Goal: Information Seeking & Learning: Learn about a topic

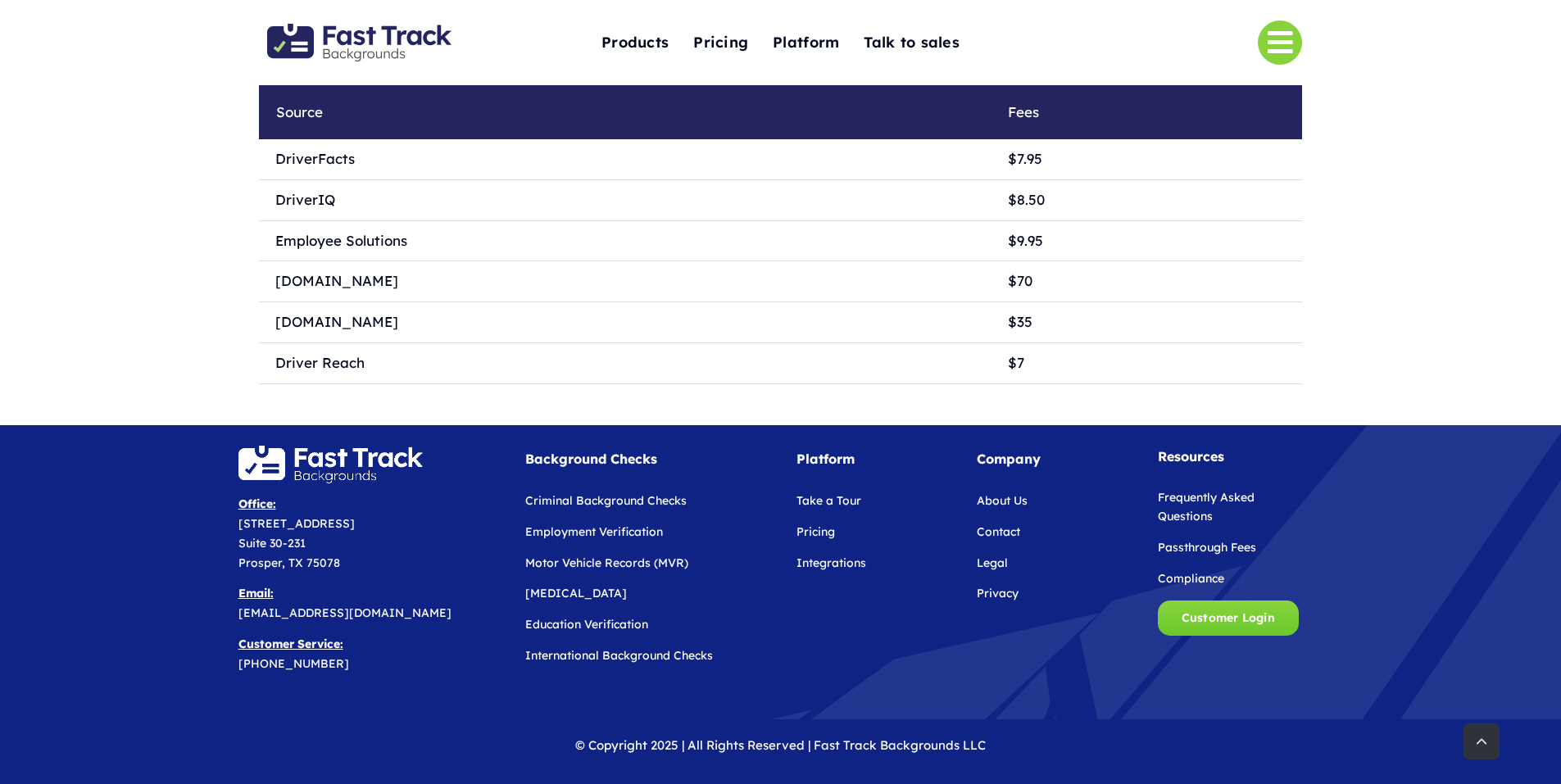
scroll to position [3588, 0]
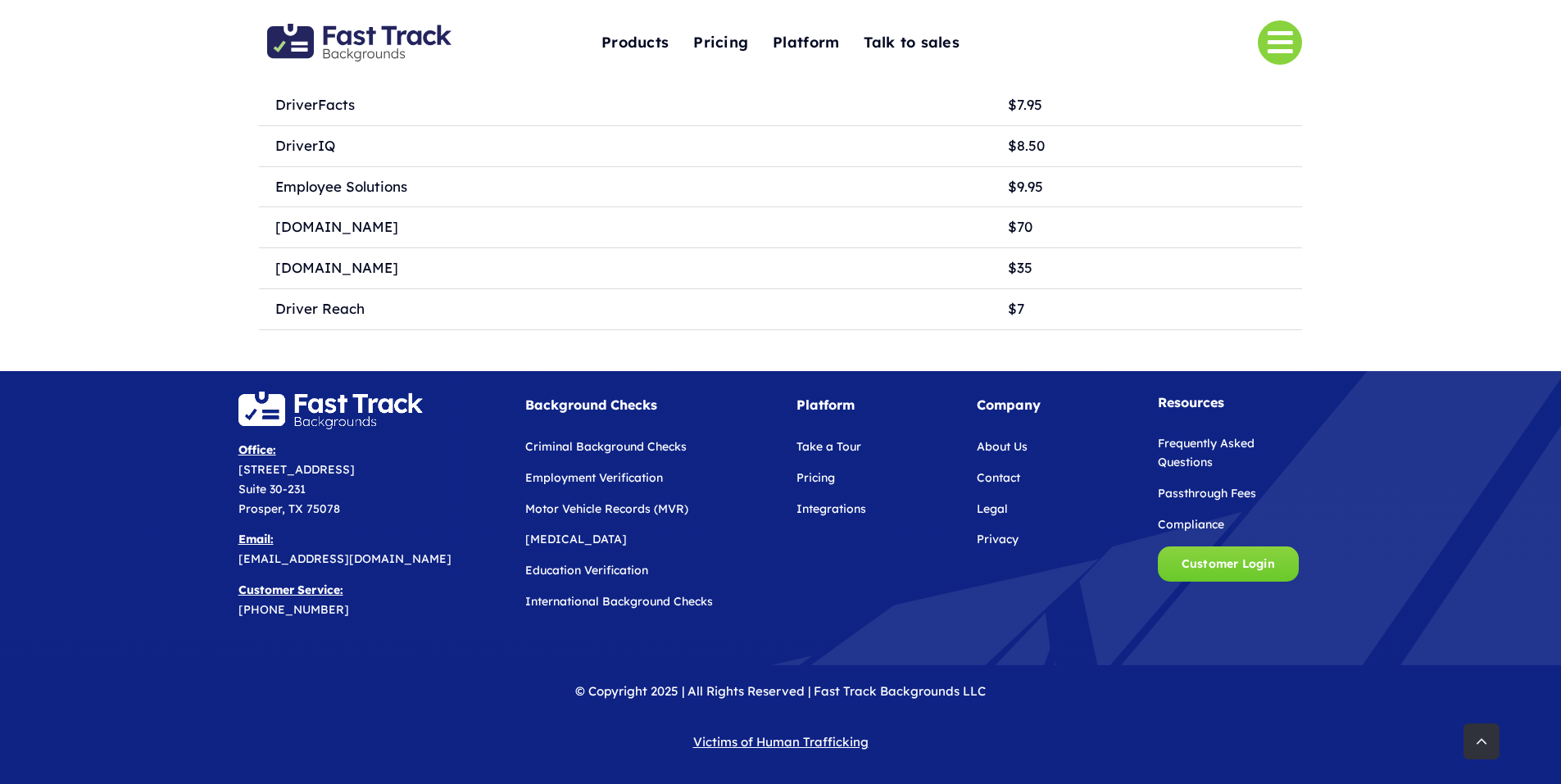
click at [599, 440] on link "Criminal Background Checks" at bounding box center [606, 446] width 161 height 15
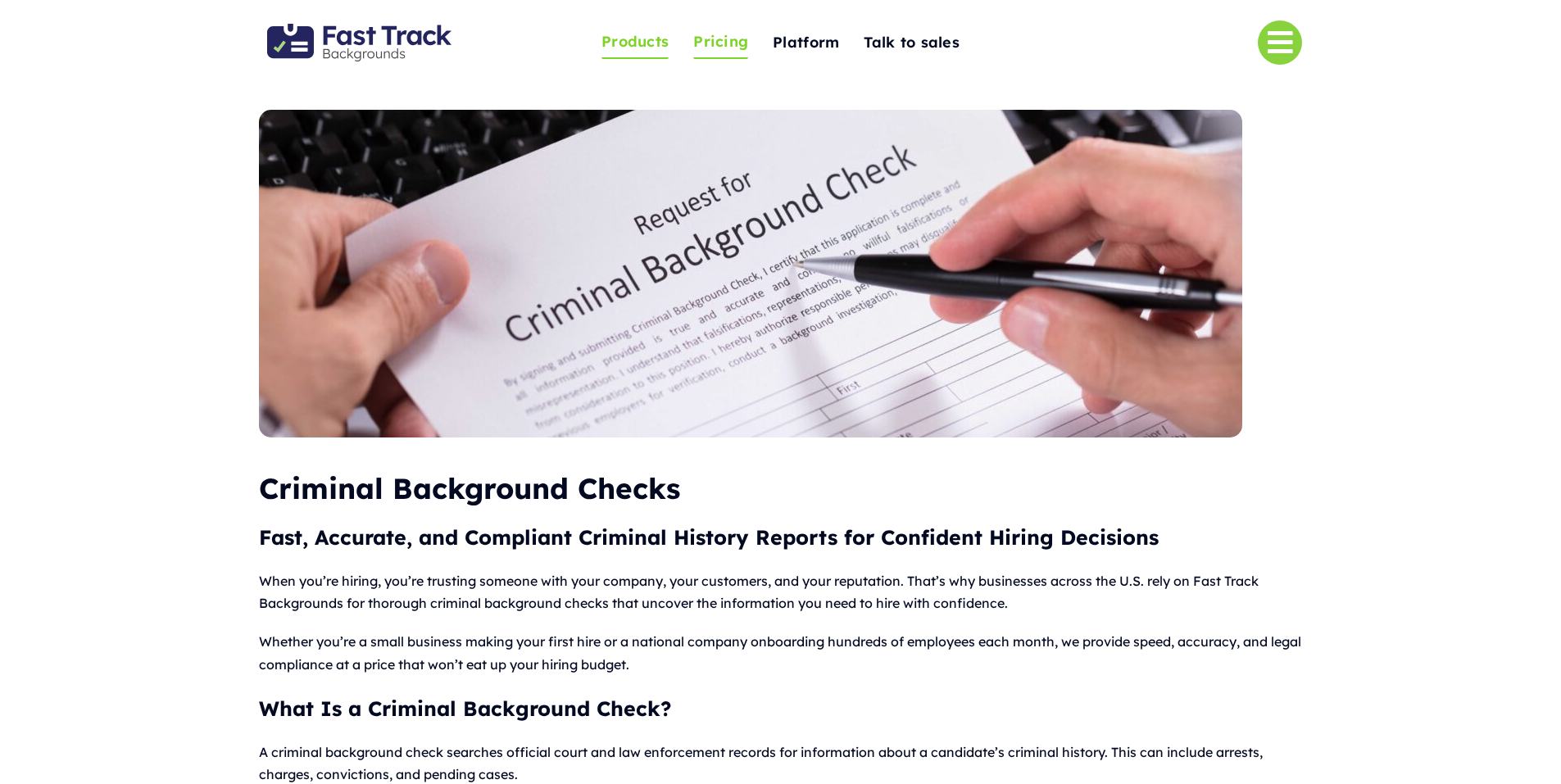
click at [716, 38] on span "Pricing" at bounding box center [721, 41] width 55 height 25
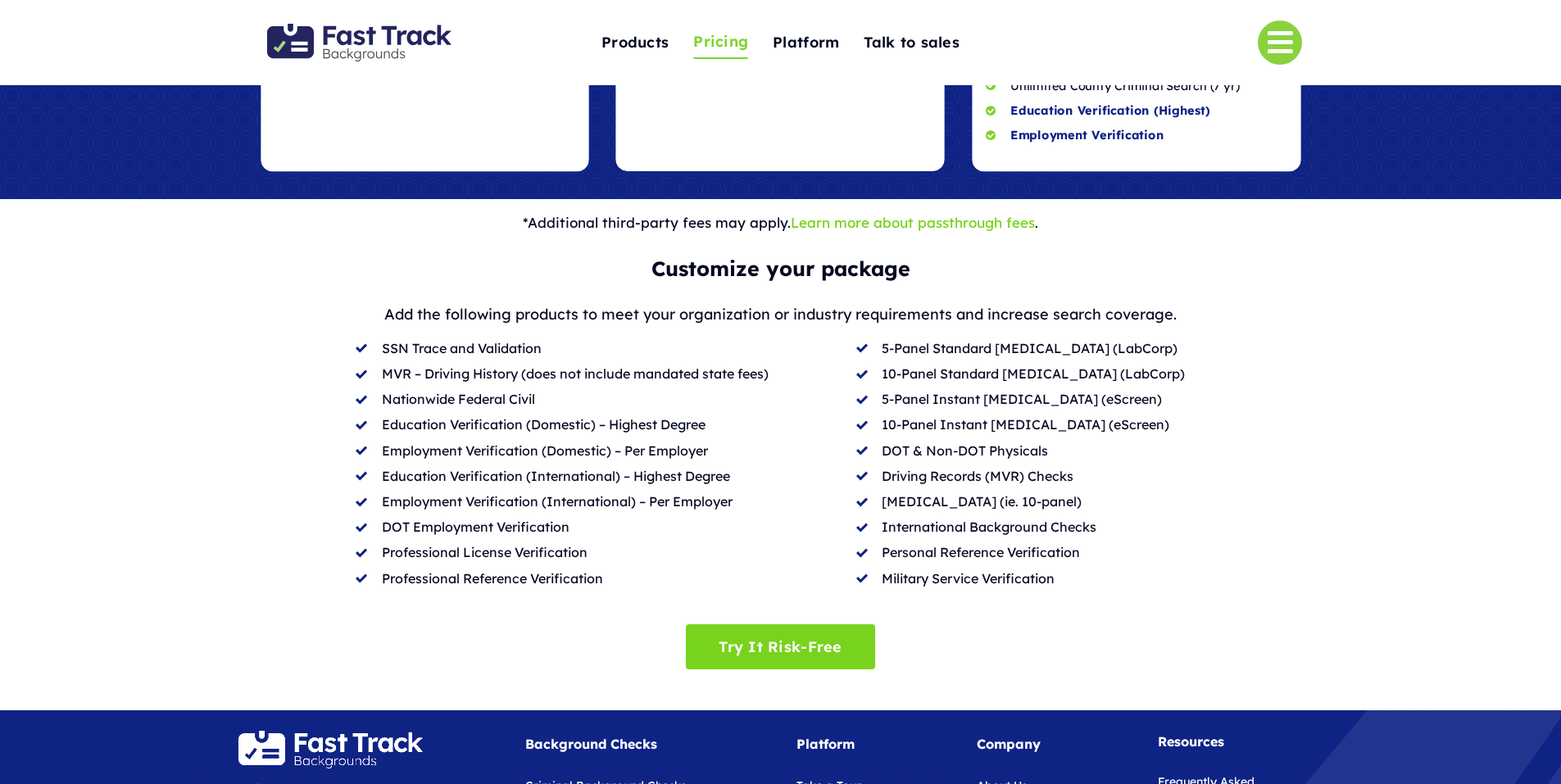
scroll to position [492, 0]
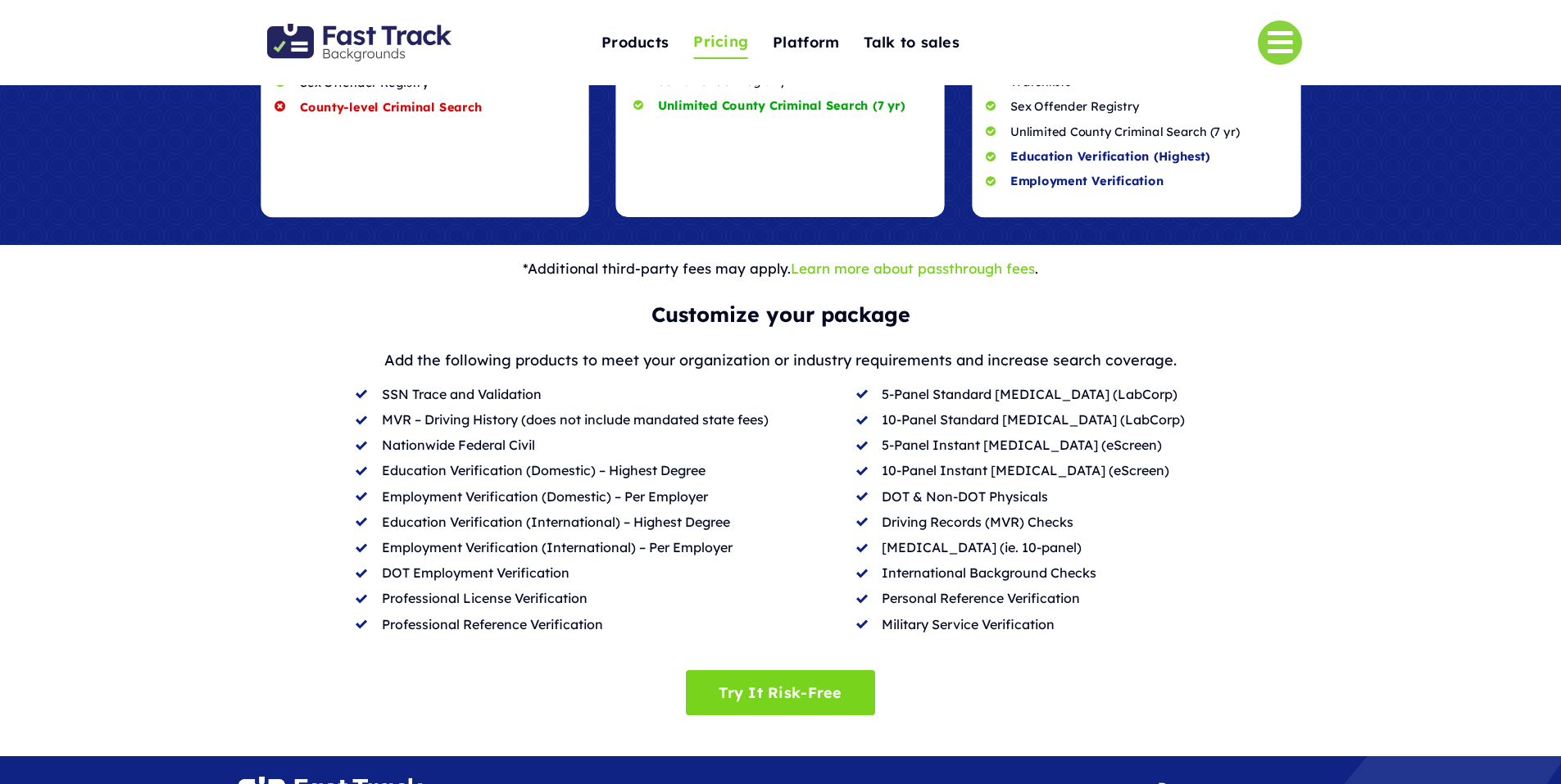
click at [984, 260] on link "Learn more about passthrough fees" at bounding box center [913, 268] width 244 height 17
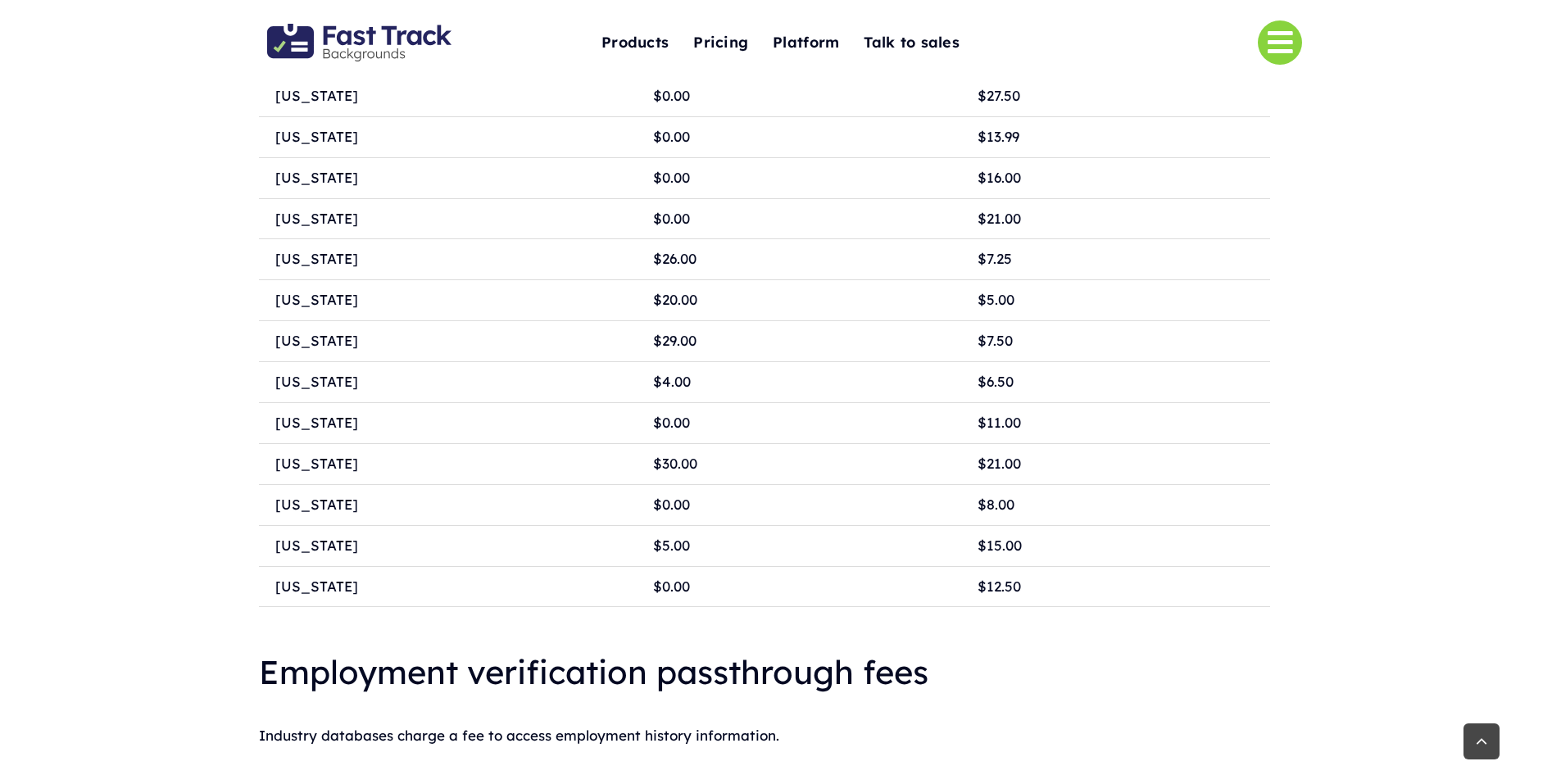
scroll to position [1803, 0]
